Goal: Leave review/rating: Leave review/rating

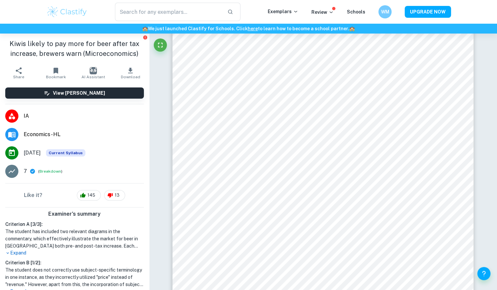
scroll to position [1427, 0]
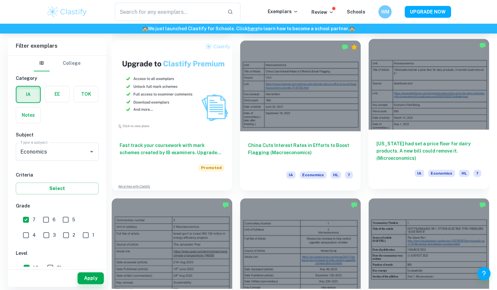
scroll to position [489, 0]
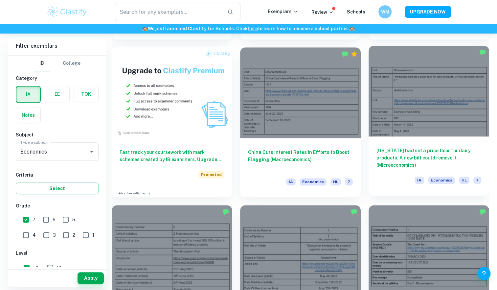
click at [431, 112] on div at bounding box center [428, 91] width 121 height 90
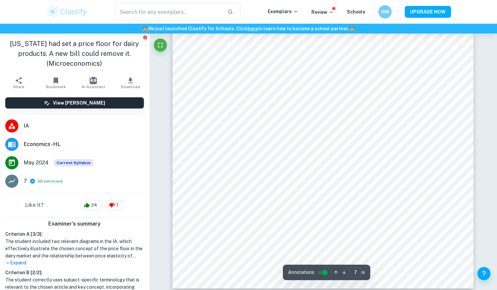
scroll to position [2792, 0]
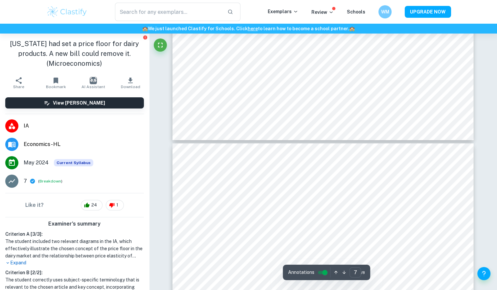
type input "8"
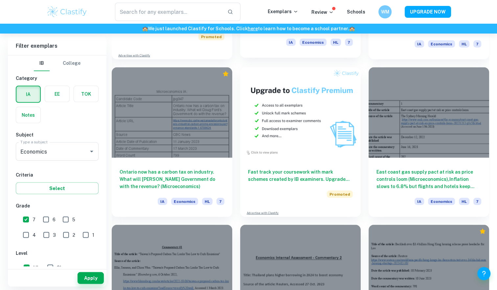
scroll to position [1277, 0]
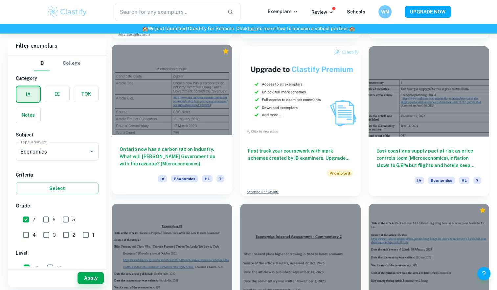
click at [200, 113] on div at bounding box center [172, 90] width 121 height 90
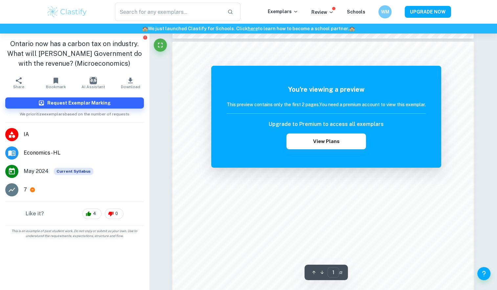
scroll to position [558, 0]
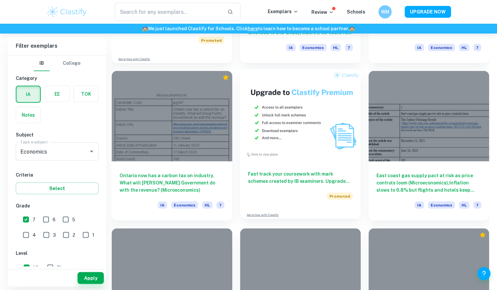
scroll to position [1317, 0]
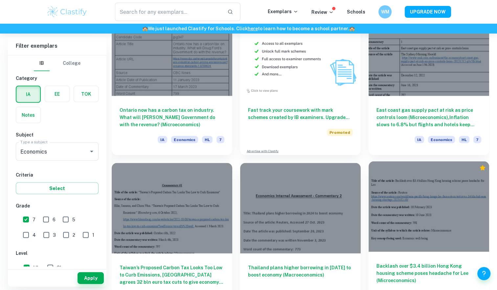
click at [415, 224] on div at bounding box center [428, 206] width 121 height 90
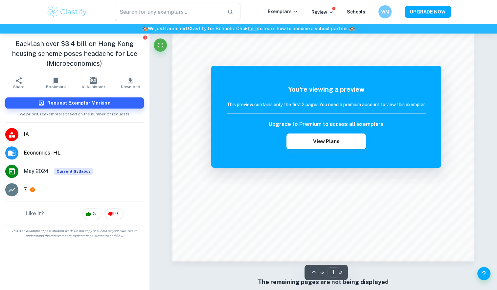
scroll to position [545, 0]
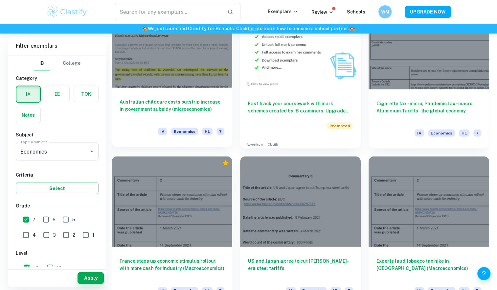
scroll to position [3846, 0]
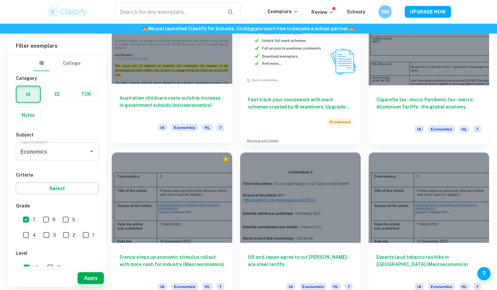
click at [179, 79] on div at bounding box center [172, 38] width 121 height 90
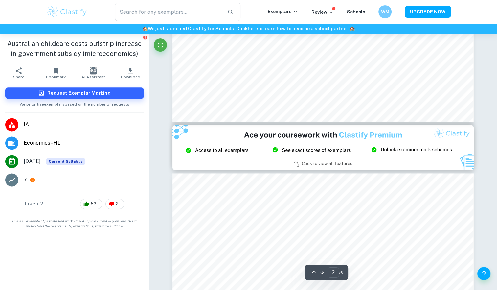
type input "3"
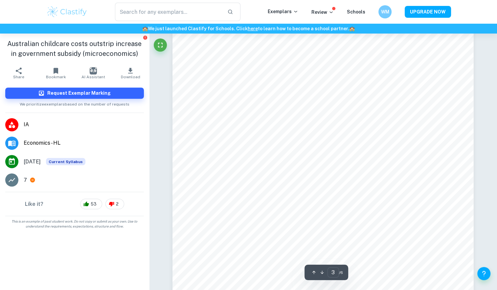
scroll to position [1084, 0]
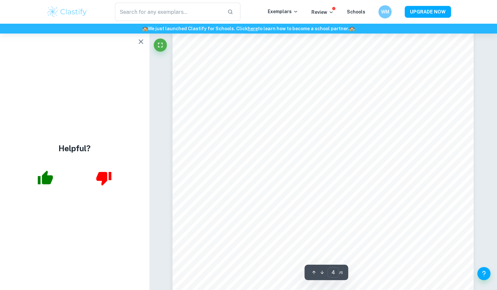
scroll to position [1535, 0]
type input "5"
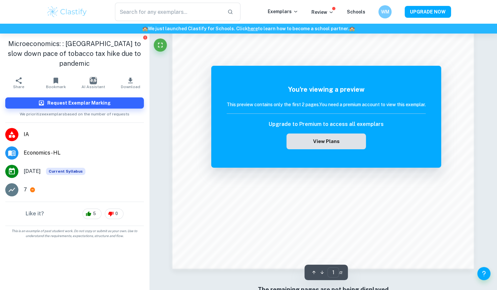
scroll to position [650, 0]
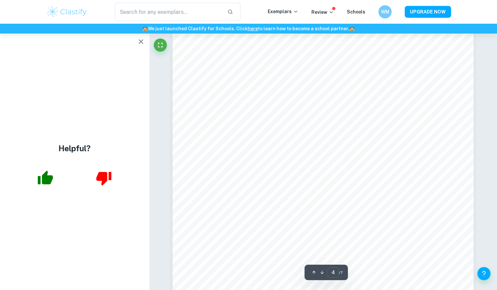
scroll to position [1528, 0]
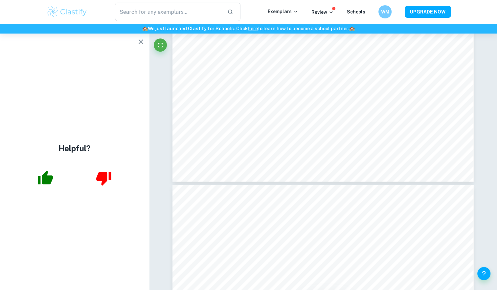
type input "5"
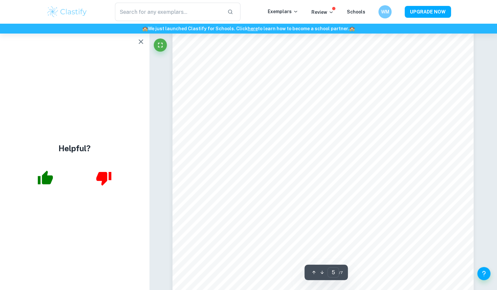
scroll to position [1940, 0]
